Goal: Information Seeking & Learning: Find specific fact

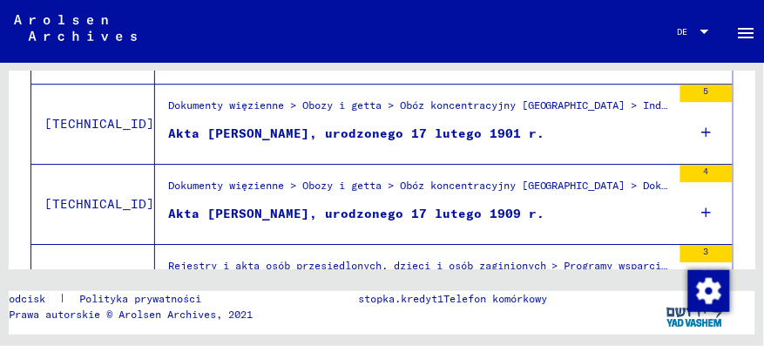
scroll to position [869, 0]
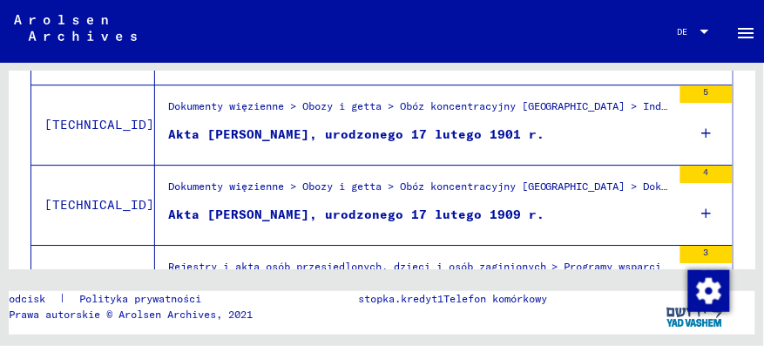
click at [702, 129] on icon at bounding box center [707, 133] width 10 height 61
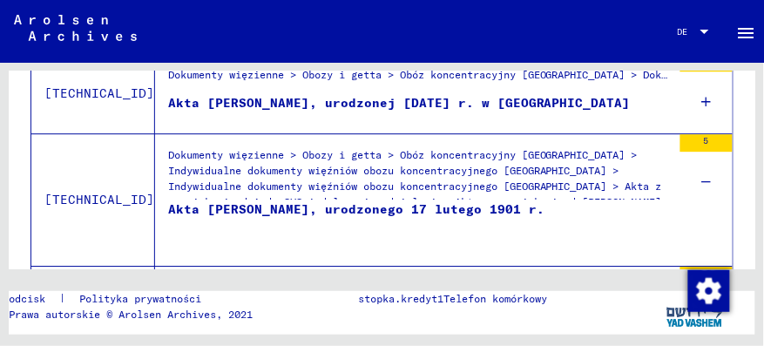
scroll to position [819, 0]
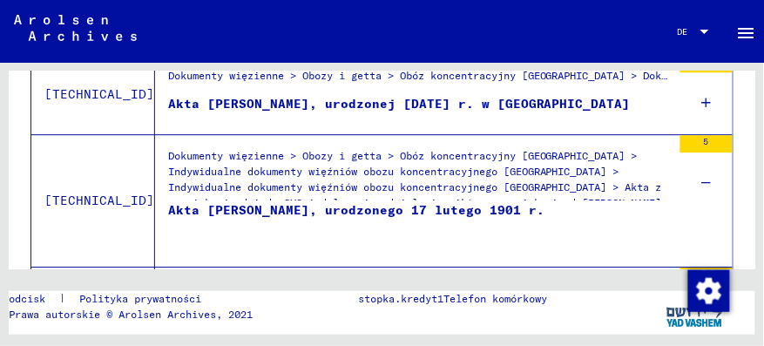
click at [597, 180] on font "Dokumenty więzienne > Obozy i getta > Obóz koncentracyjny [GEOGRAPHIC_DATA] > I…" at bounding box center [415, 179] width 494 height 60
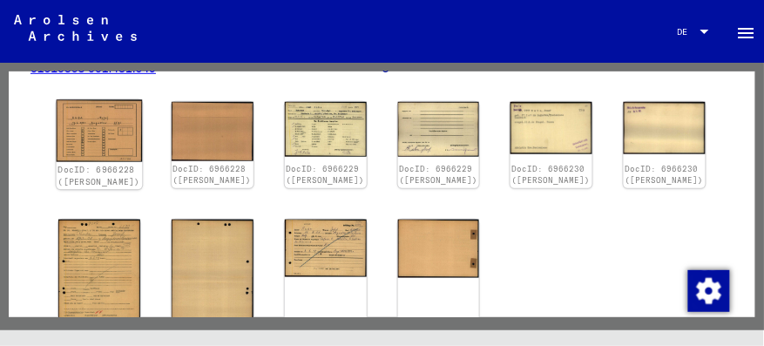
scroll to position [241, 0]
click at [106, 122] on img at bounding box center [100, 131] width 86 height 62
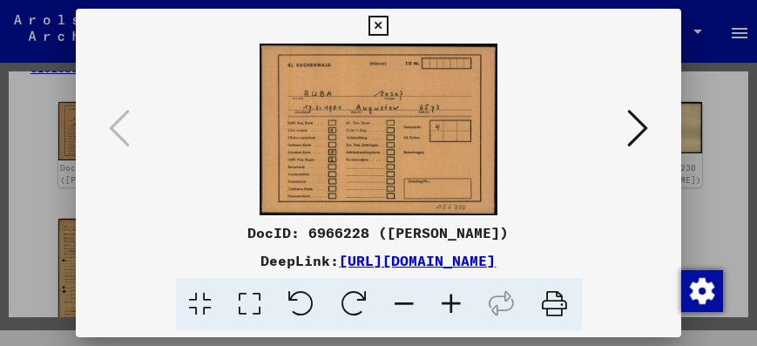
click at [641, 121] on icon at bounding box center [637, 128] width 21 height 42
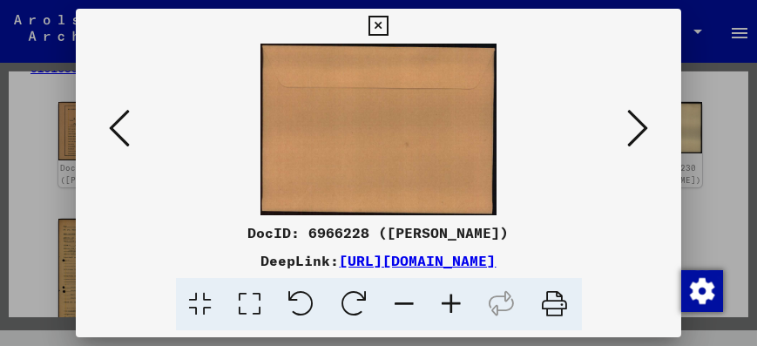
click at [641, 121] on icon at bounding box center [637, 128] width 21 height 42
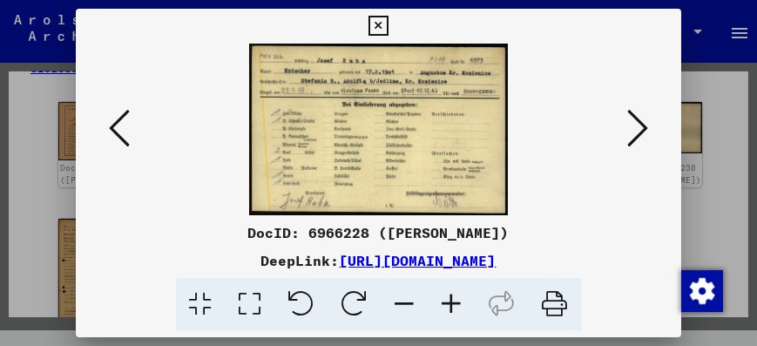
click at [641, 121] on icon at bounding box center [637, 128] width 21 height 42
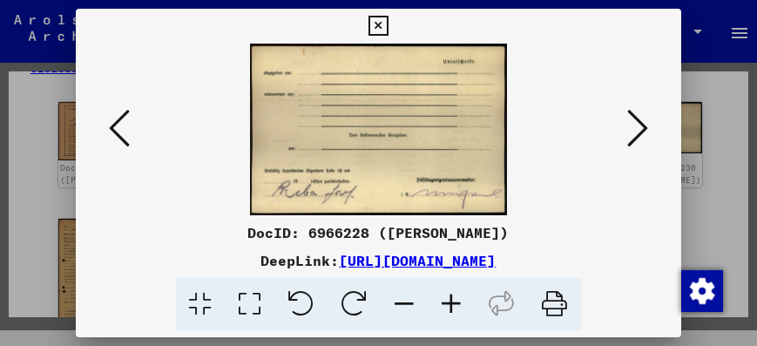
click at [641, 121] on icon at bounding box center [637, 128] width 21 height 42
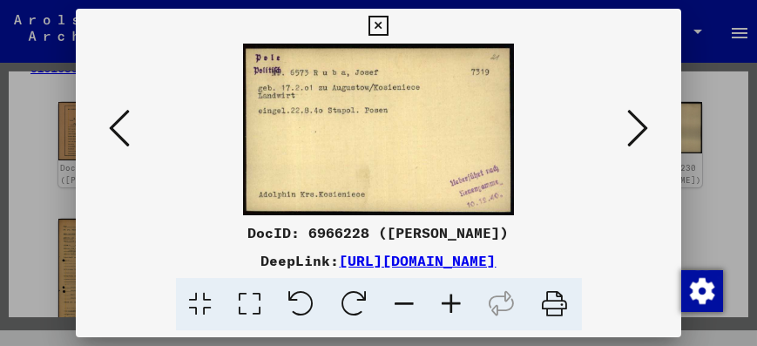
click at [641, 121] on icon at bounding box center [637, 128] width 21 height 42
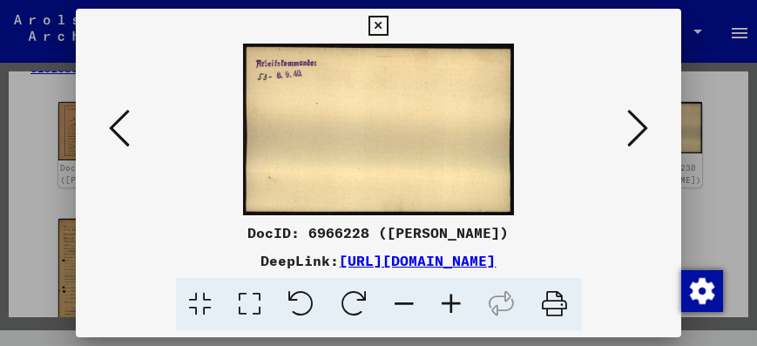
click at [641, 121] on icon at bounding box center [637, 128] width 21 height 42
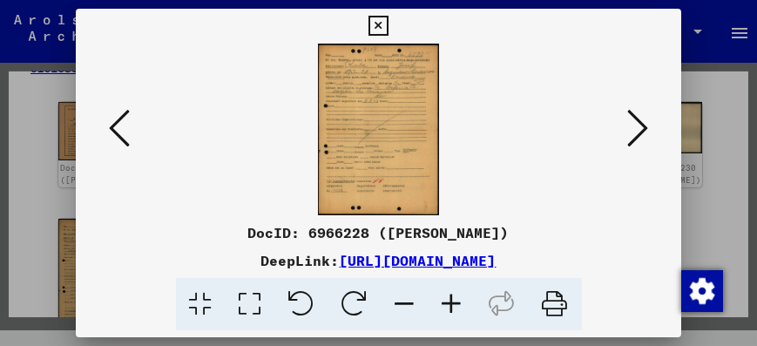
click at [641, 121] on icon at bounding box center [637, 128] width 21 height 42
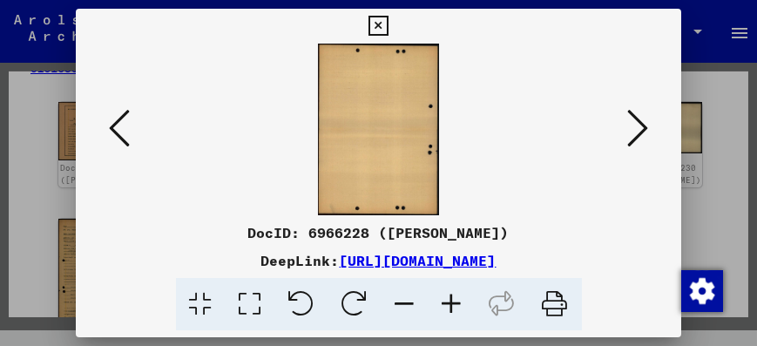
click at [641, 121] on icon at bounding box center [637, 128] width 21 height 42
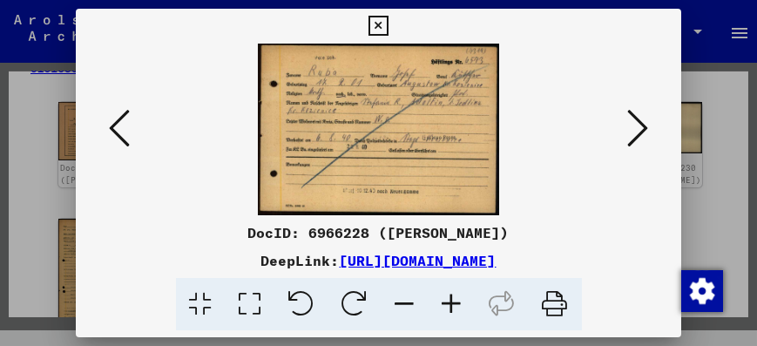
click at [641, 121] on icon at bounding box center [637, 128] width 21 height 42
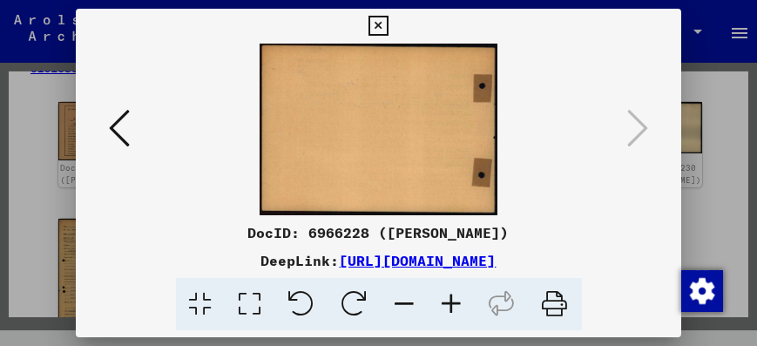
click at [379, 19] on icon at bounding box center [378, 26] width 20 height 21
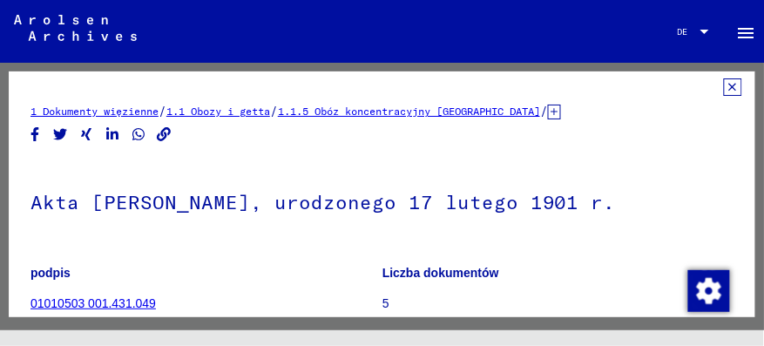
scroll to position [0, 0]
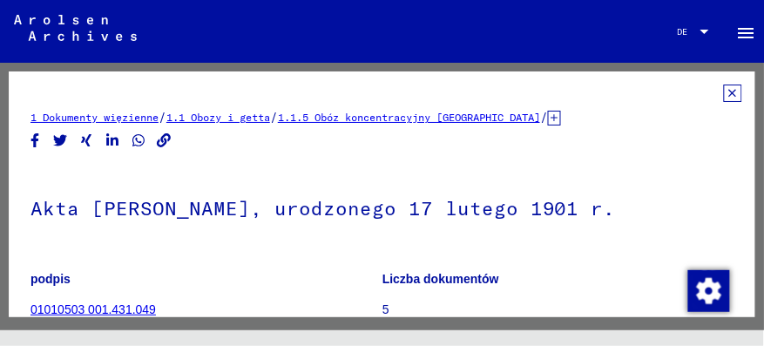
click at [141, 117] on font "1 Dokumenty więzienne" at bounding box center [94, 117] width 128 height 13
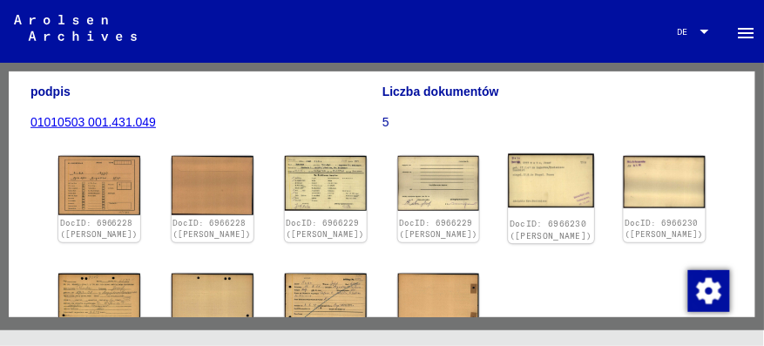
scroll to position [190, 0]
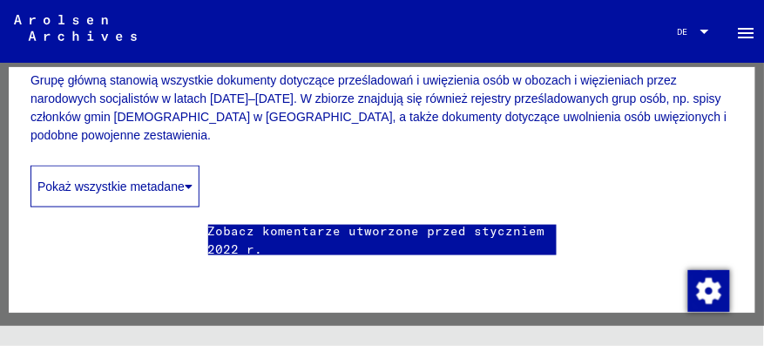
scroll to position [316, 0]
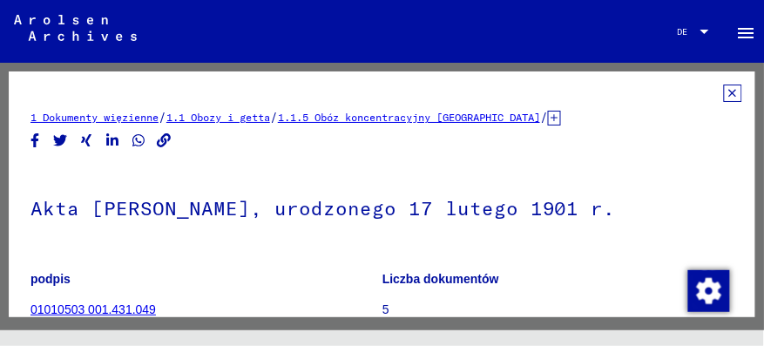
click at [270, 114] on font "1.1 Obozy i getta" at bounding box center [218, 117] width 104 height 13
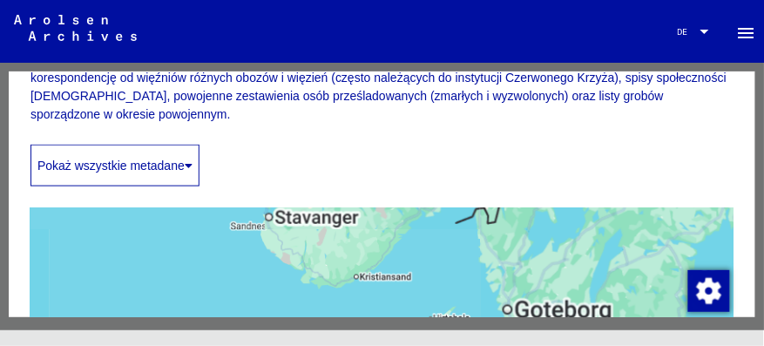
scroll to position [334, 0]
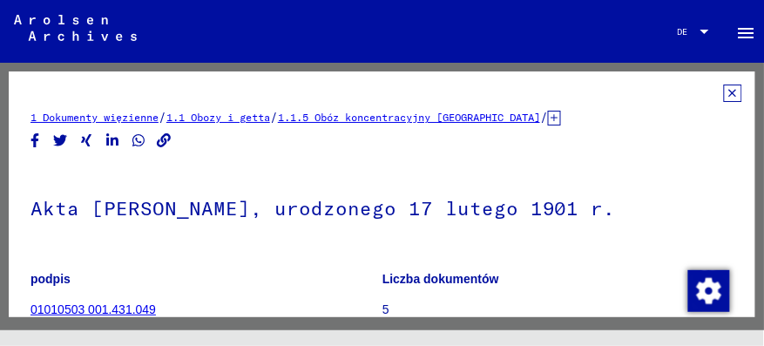
click at [446, 118] on font "1.1.5 Obóz koncentracyjny [GEOGRAPHIC_DATA]" at bounding box center [409, 117] width 262 height 13
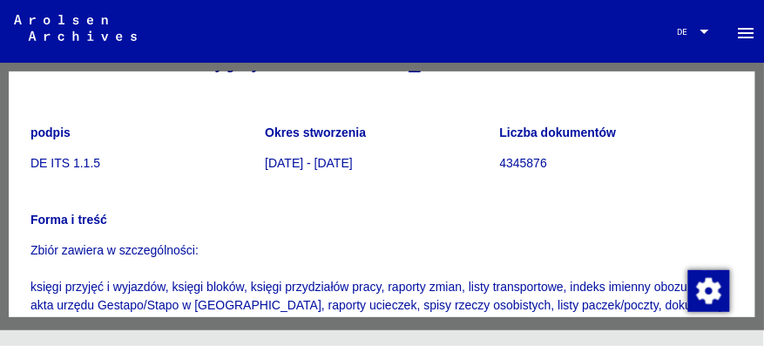
scroll to position [144, 0]
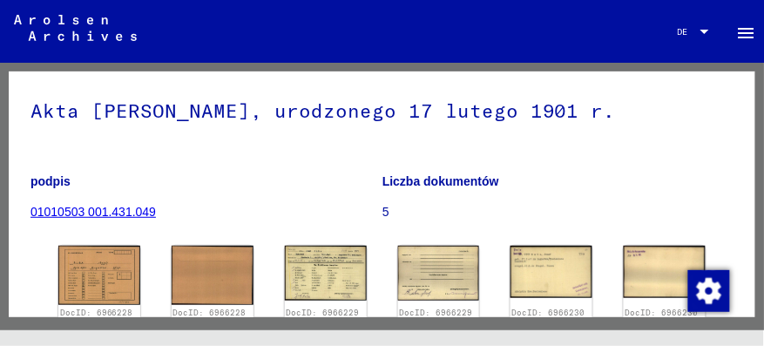
scroll to position [98, 0]
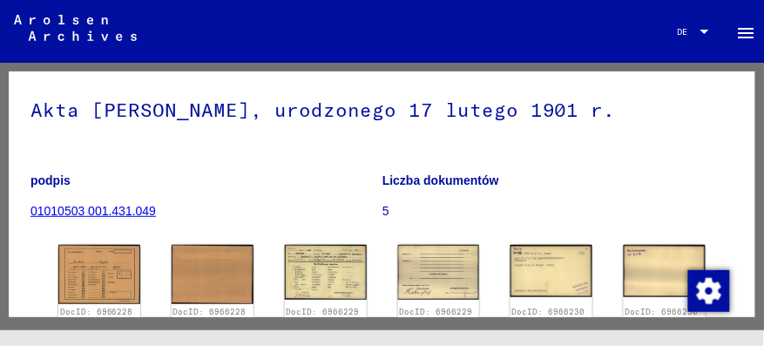
click at [123, 210] on font "01010503 001.431.049" at bounding box center [92, 211] width 125 height 14
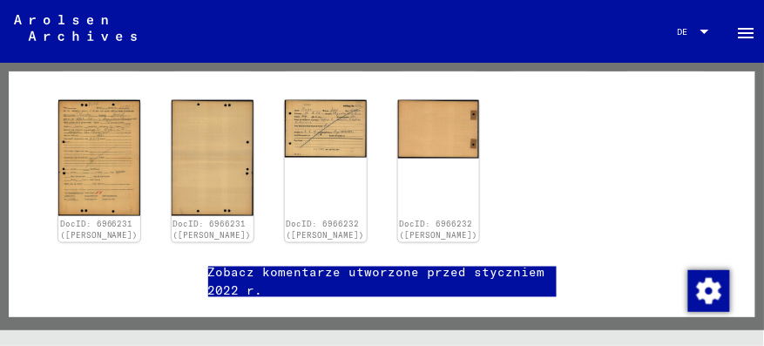
scroll to position [337, 0]
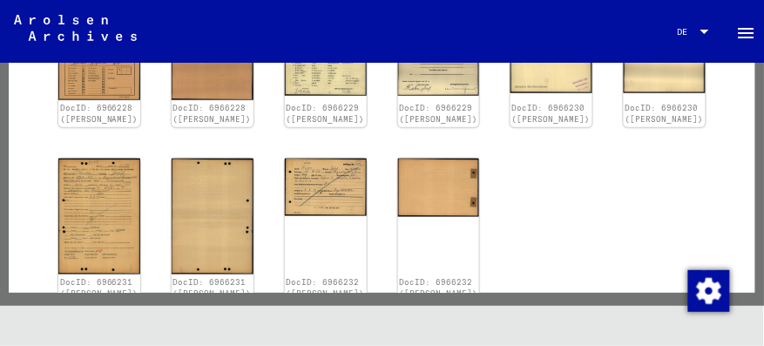
scroll to position [275, 0]
